Goal: Complete application form

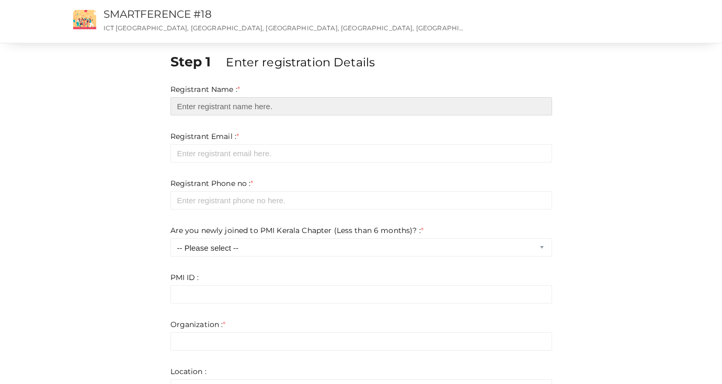
click at [203, 108] on input "text" at bounding box center [361, 106] width 382 height 18
click at [543, 106] on input "text" at bounding box center [361, 106] width 382 height 18
click at [241, 106] on input "text" at bounding box center [361, 106] width 382 height 18
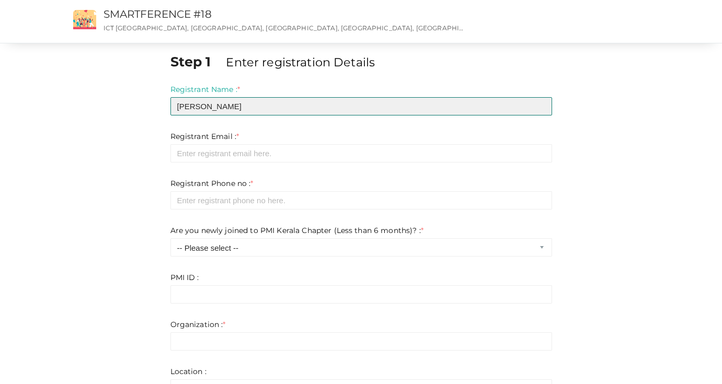
type input "[PERSON_NAME]"
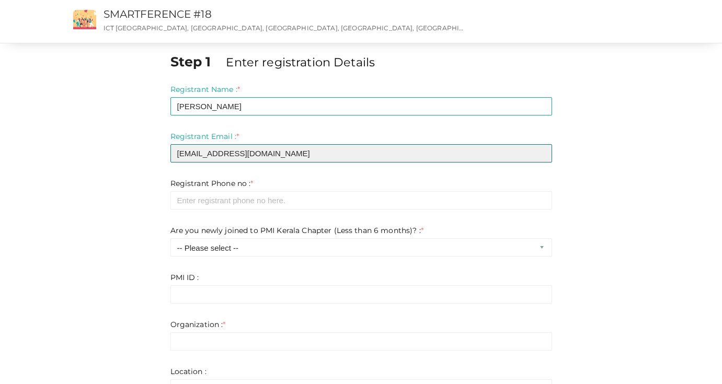
type input "[EMAIL_ADDRESS][DOMAIN_NAME]"
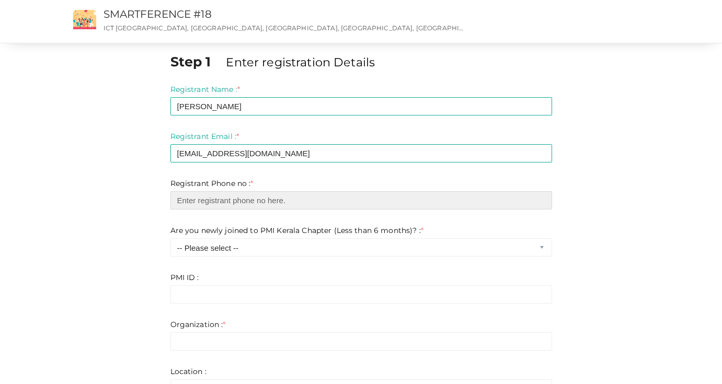
click at [328, 206] on input "number" at bounding box center [361, 200] width 382 height 18
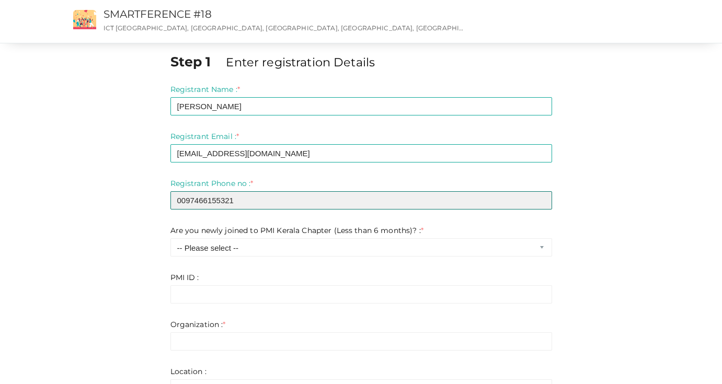
type input "0097466155321"
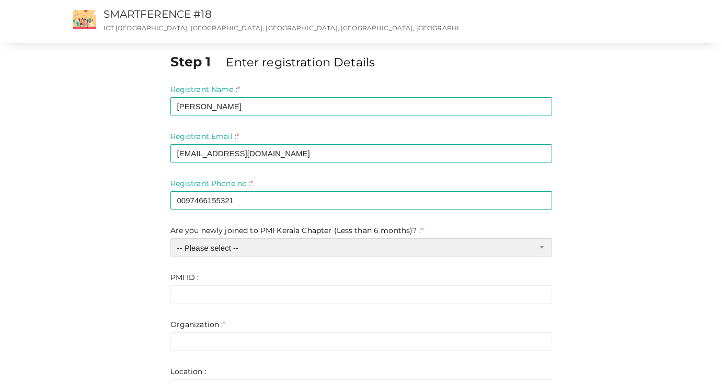
select select "1"
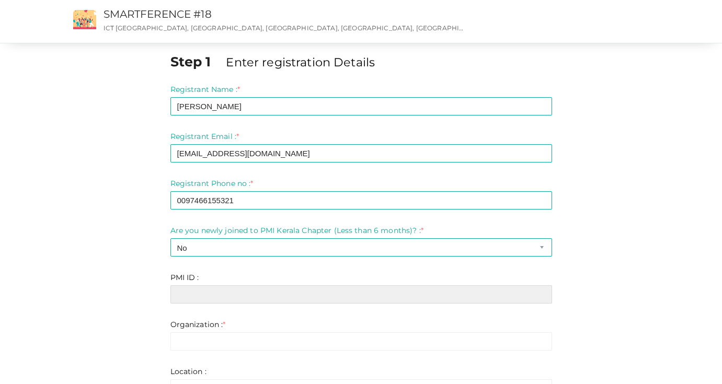
click at [202, 296] on input "text" at bounding box center [361, 294] width 382 height 18
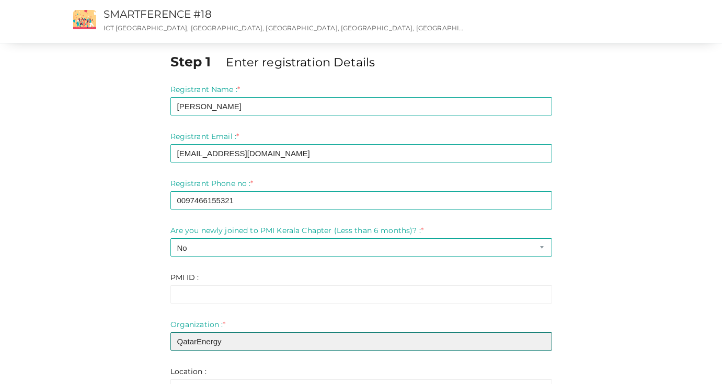
type input "QatarEnergy"
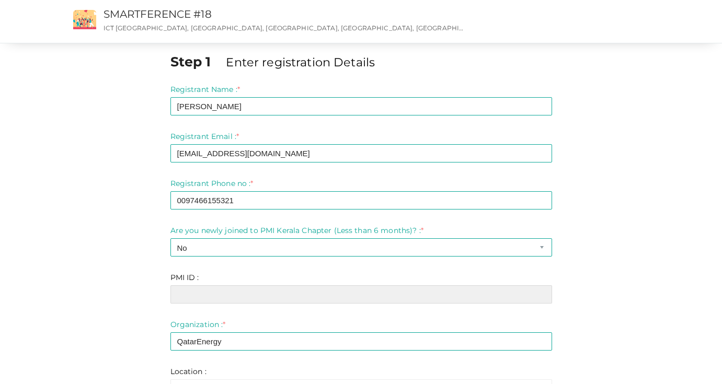
click at [255, 290] on input "text" at bounding box center [361, 294] width 382 height 18
paste input "3860544"
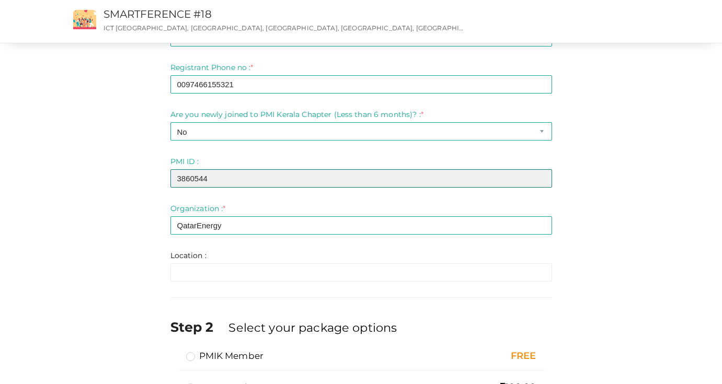
scroll to position [118, 0]
type input "3860544"
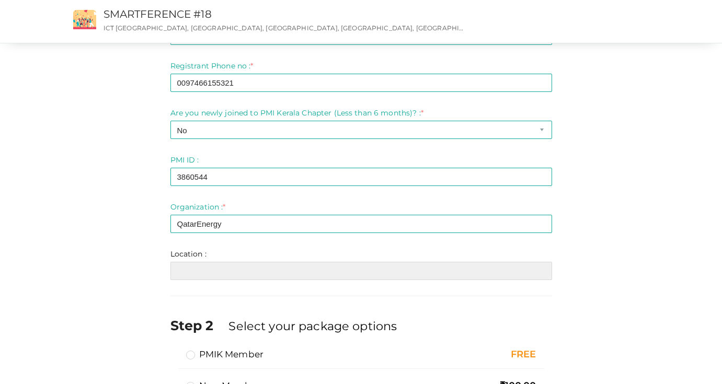
click at [190, 276] on input "text" at bounding box center [361, 271] width 382 height 18
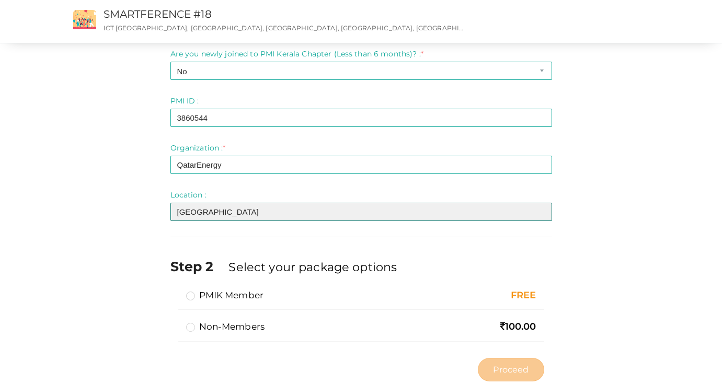
scroll to position [205, 0]
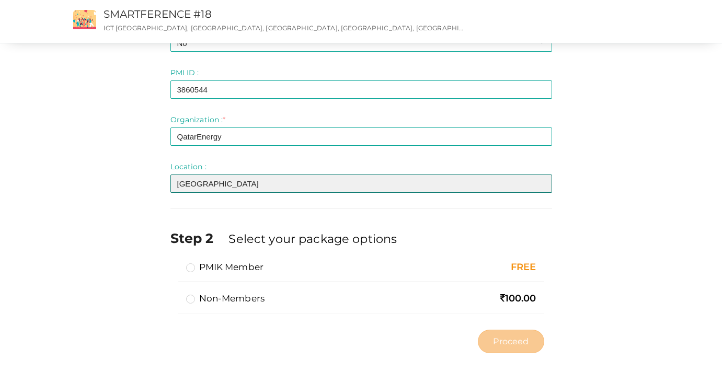
type input "[GEOGRAPHIC_DATA]"
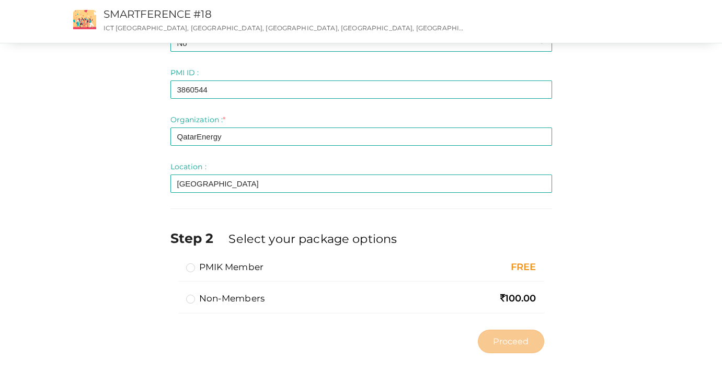
click at [197, 268] on label "PMIK Member" at bounding box center [225, 267] width 78 height 13
click at [176, 263] on input "PMIK Member" at bounding box center [176, 263] width 0 height 0
click at [500, 340] on span "Proceed" at bounding box center [511, 342] width 36 height 12
